Goal: Use online tool/utility: Utilize a website feature to perform a specific function

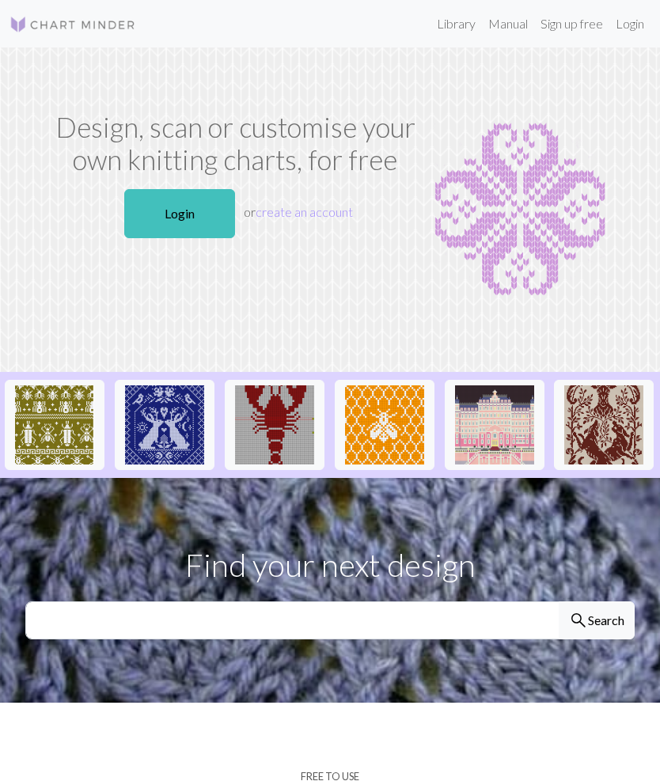
click at [207, 222] on link "Login" at bounding box center [179, 213] width 111 height 49
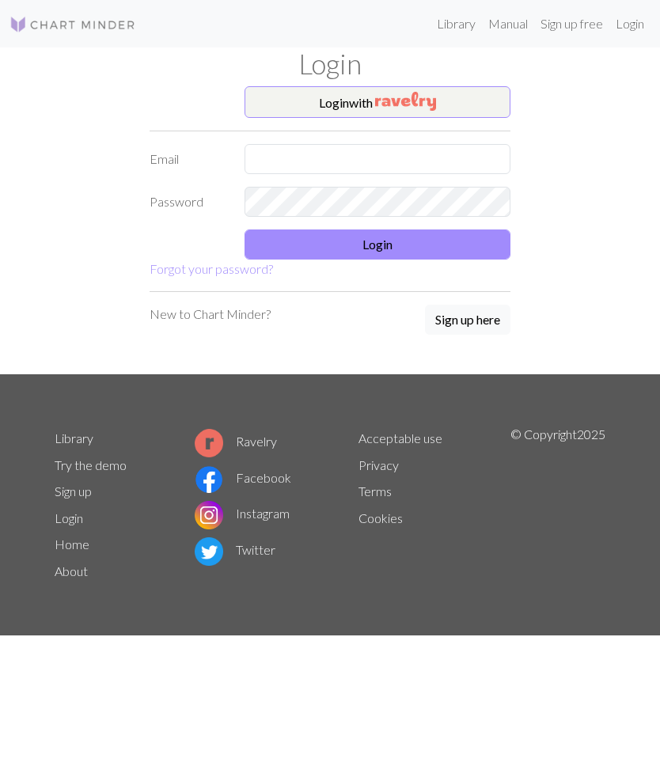
click at [448, 109] on button "Login with" at bounding box center [377, 102] width 266 height 32
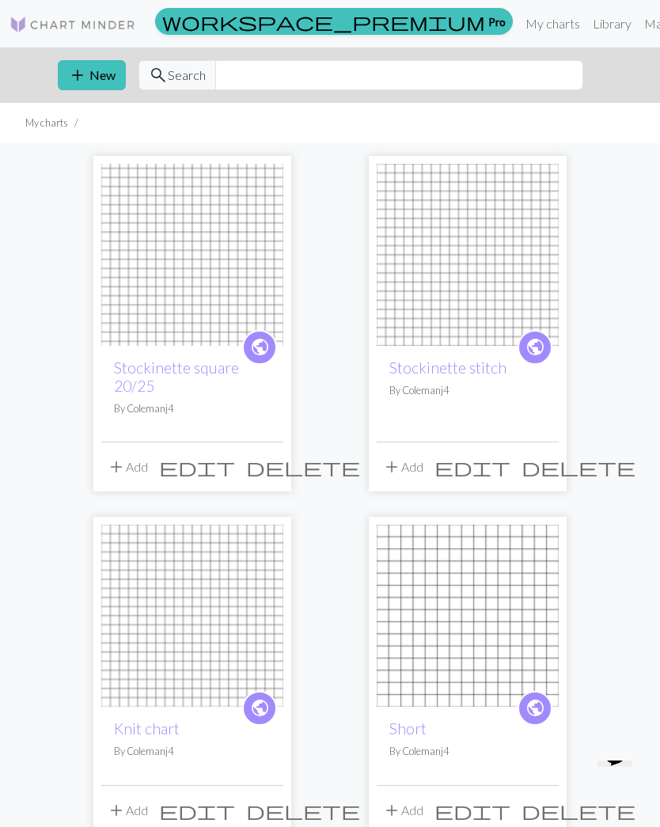
click at [98, 85] on button "add New" at bounding box center [92, 75] width 68 height 30
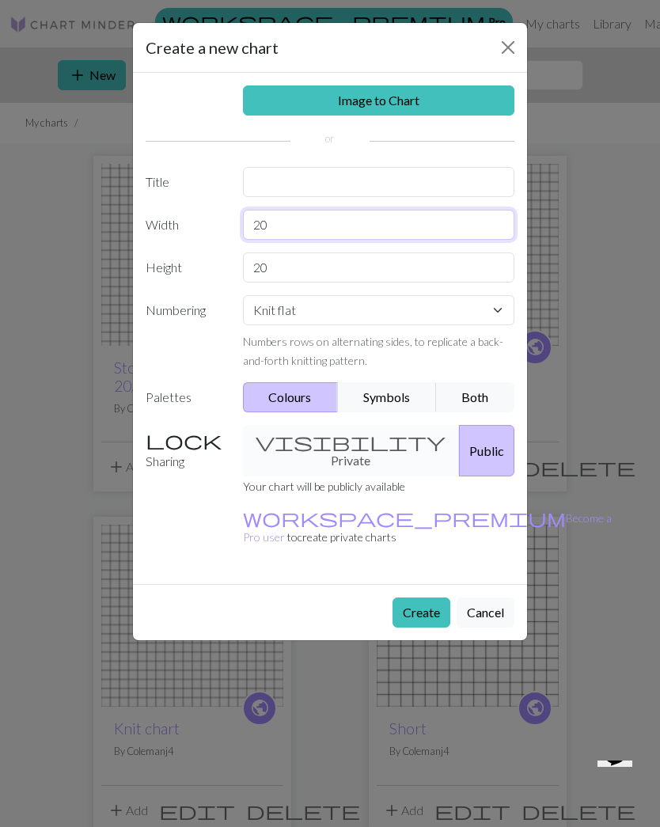
click at [405, 234] on input "20" at bounding box center [379, 225] width 272 height 30
click at [421, 281] on input "20" at bounding box center [379, 267] width 272 height 30
type input "2"
type input "W"
type input "22"
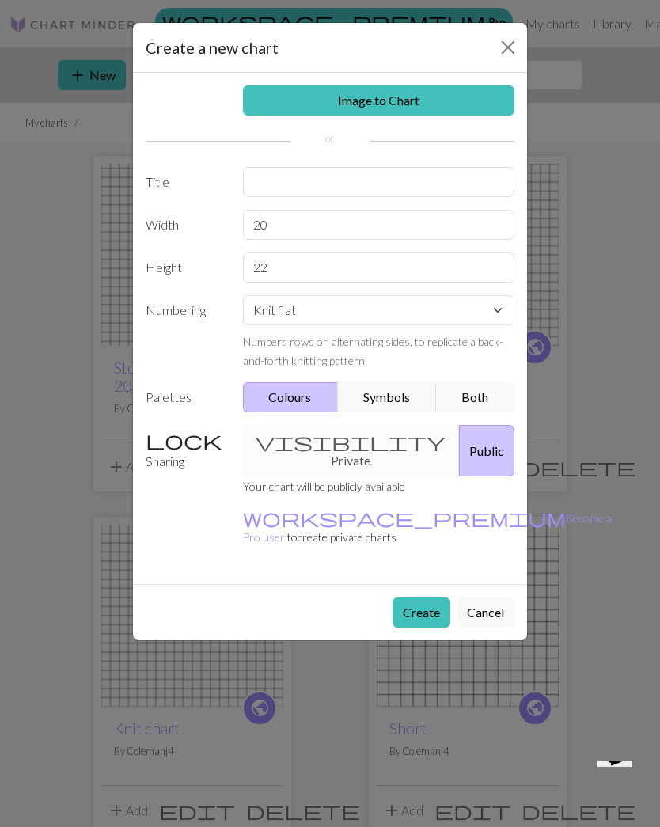
click at [619, 370] on div "Create a new chart Image to Chart Title Width 20 Height 22 Numbering Knit flat …" at bounding box center [330, 413] width 660 height 827
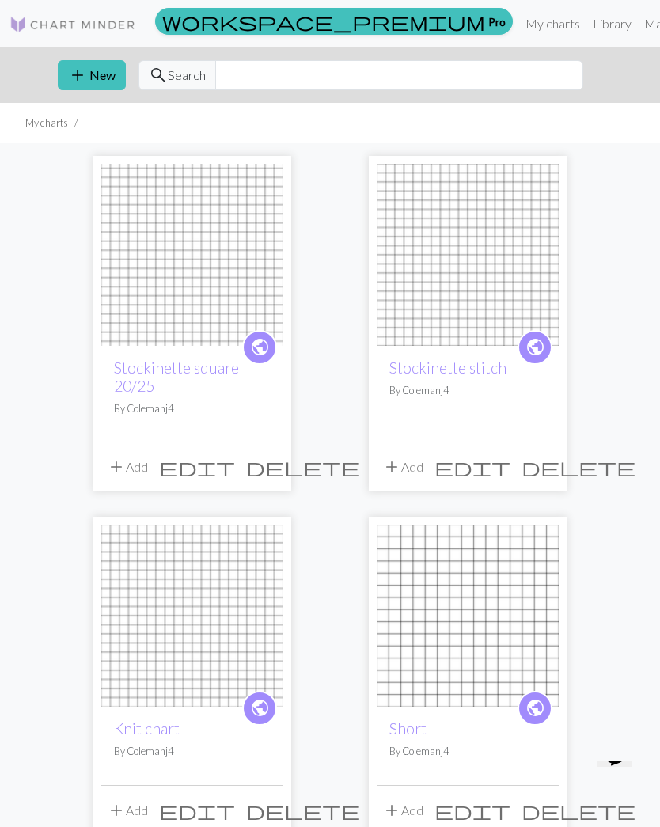
click at [108, 89] on button "add New" at bounding box center [92, 75] width 68 height 30
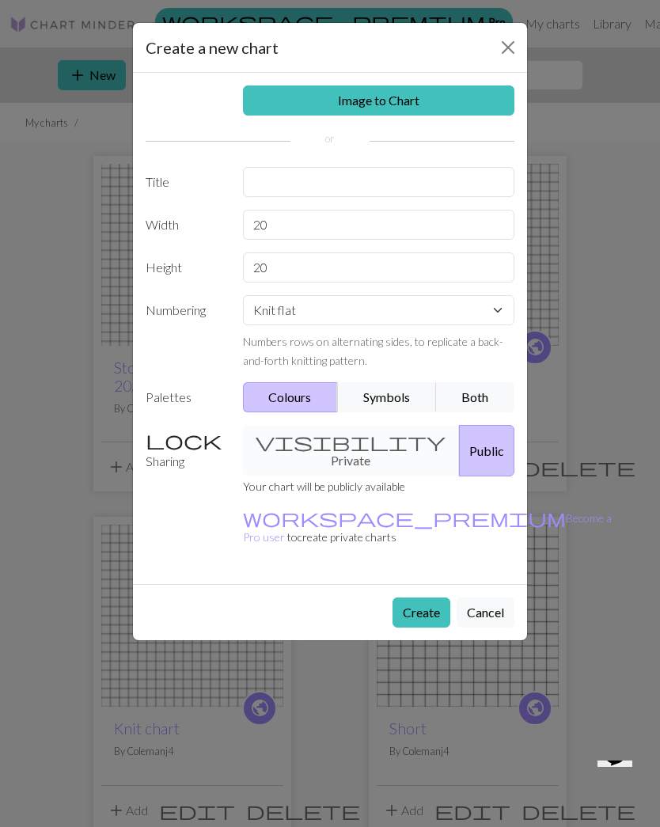
click at [386, 273] on input "20" at bounding box center [379, 267] width 272 height 30
type input "22"
click at [425, 597] on button "Create" at bounding box center [421, 612] width 58 height 30
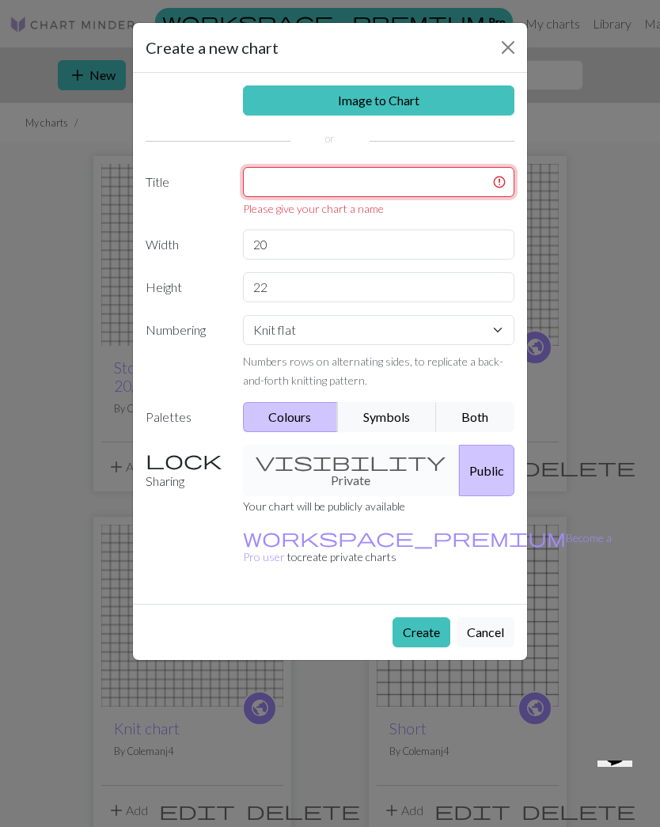
click at [418, 185] on input "text" at bounding box center [379, 182] width 272 height 30
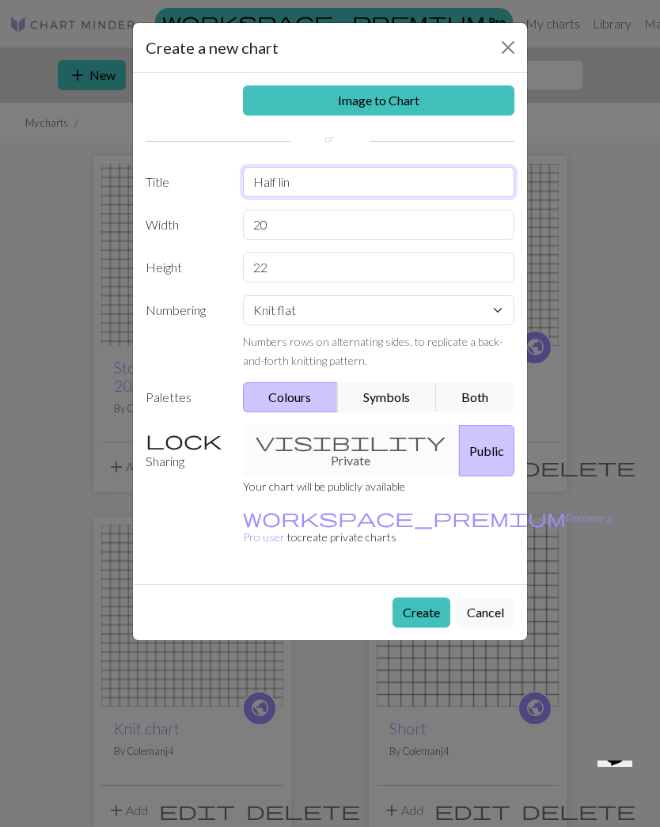
type input "Half line"
click at [657, 485] on div "Create a new chart Image to Chart Title Half line Width 20 Height 22 Numbering …" at bounding box center [330, 413] width 660 height 827
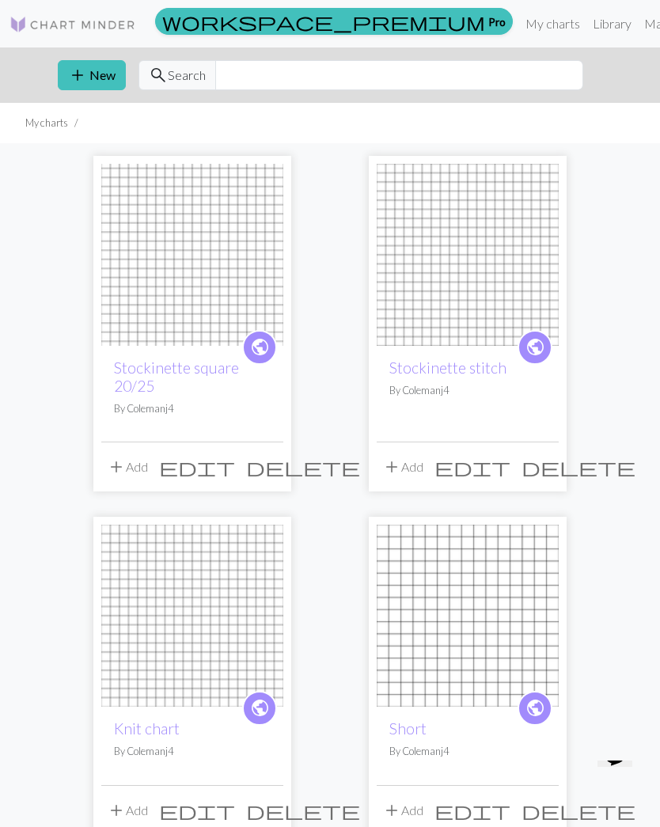
click at [72, 72] on span "add" at bounding box center [77, 75] width 19 height 22
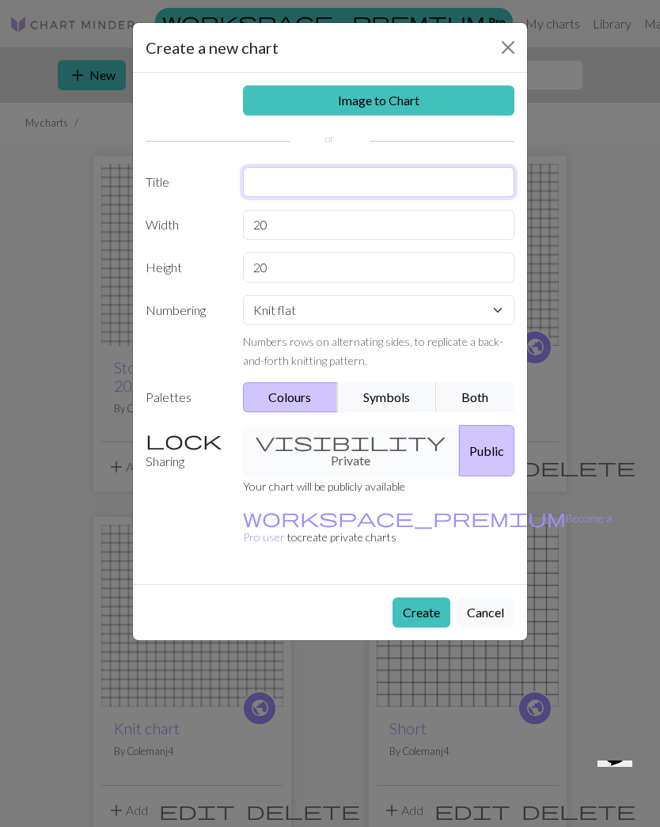
click at [433, 192] on input "text" at bounding box center [379, 182] width 272 height 30
type input "Half line"
click at [386, 278] on input "20" at bounding box center [379, 267] width 272 height 30
type input "22"
click at [422, 597] on button "Create" at bounding box center [421, 612] width 58 height 30
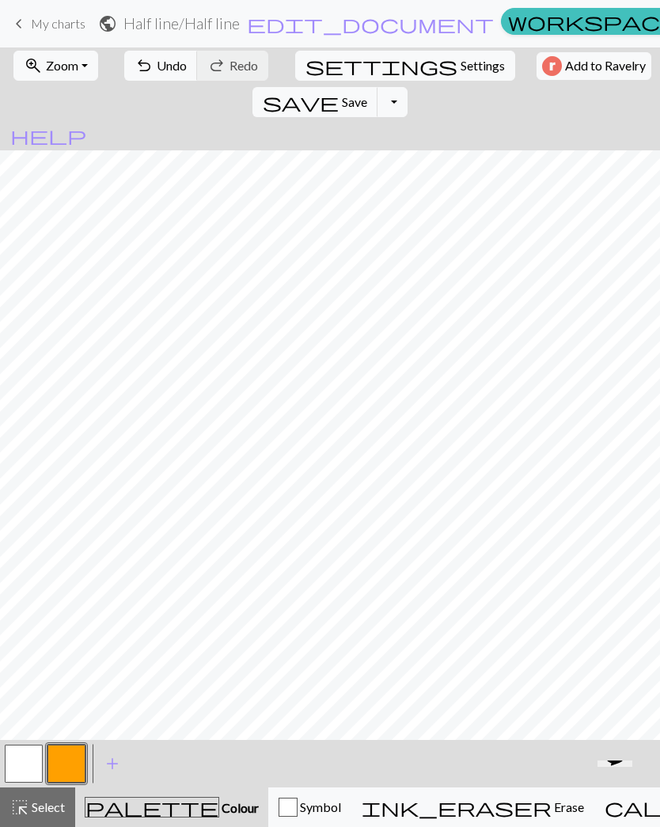
click at [157, 71] on span "Undo" at bounding box center [172, 65] width 30 height 15
click at [367, 94] on span "Save" at bounding box center [354, 101] width 25 height 15
click at [407, 87] on button "Toggle Dropdown" at bounding box center [392, 102] width 30 height 30
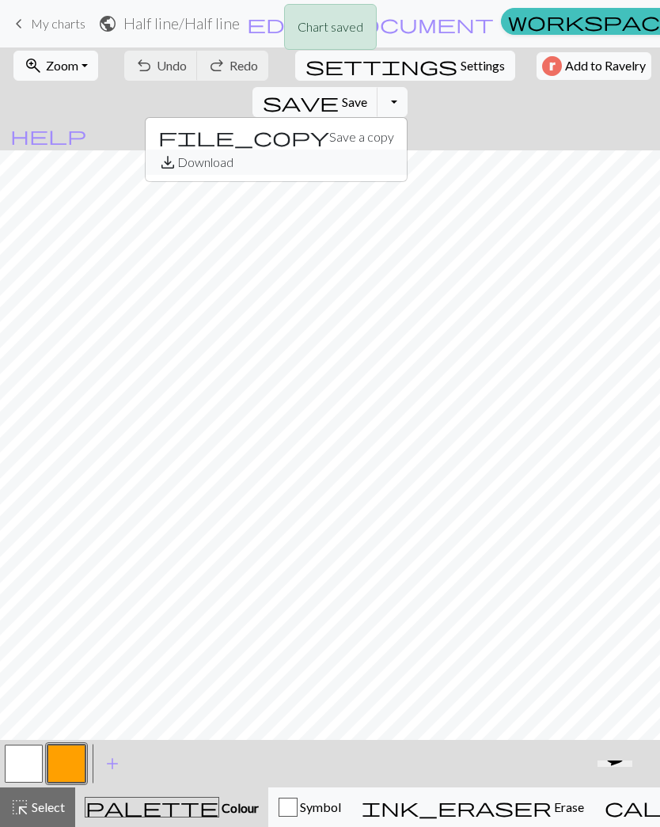
click at [407, 149] on button "save_alt Download" at bounding box center [276, 161] width 261 height 25
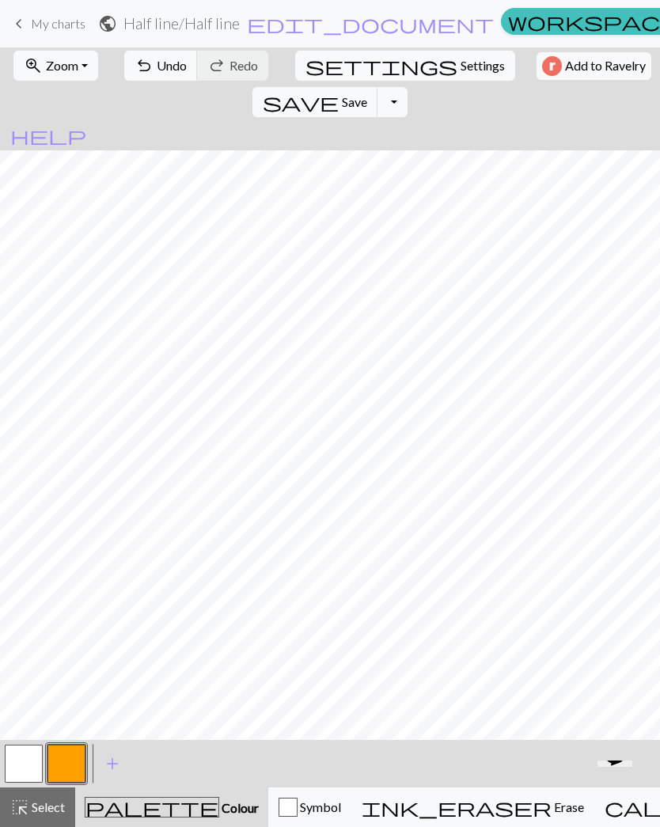
click at [157, 74] on button "undo Undo Undo" at bounding box center [161, 66] width 74 height 30
click at [407, 87] on button "Toggle Dropdown" at bounding box center [392, 102] width 30 height 30
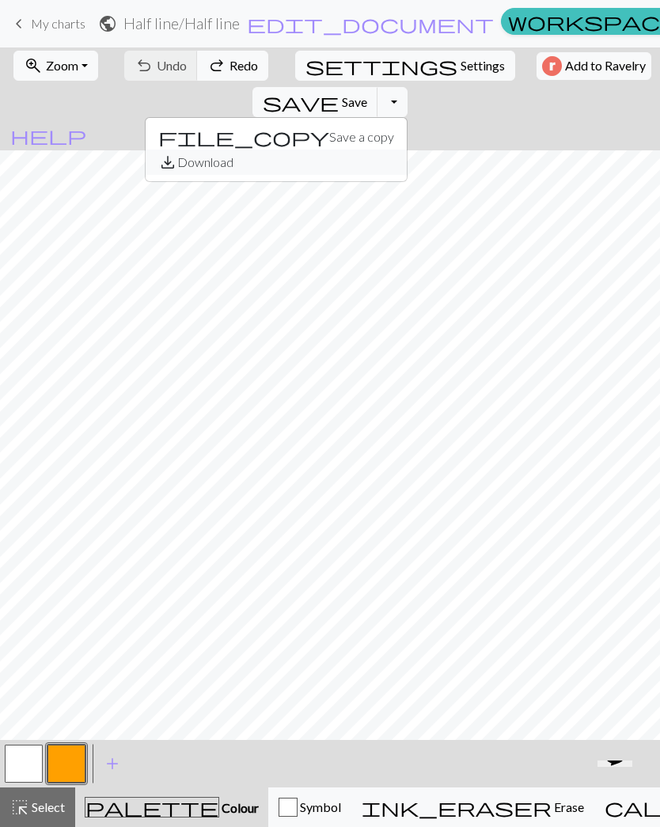
click at [407, 149] on button "save_alt Download" at bounding box center [276, 161] width 261 height 25
